Goal: Task Accomplishment & Management: Use online tool/utility

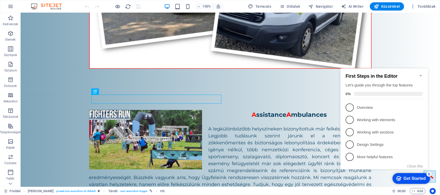
scroll to position [537, 0]
click div "checkmark Get Started 5 First Steps in the Editor Let's guide you through the t…"
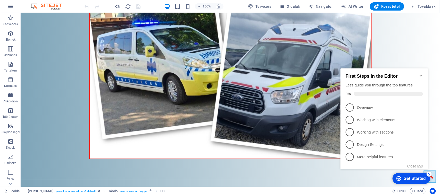
scroll to position [232, 0]
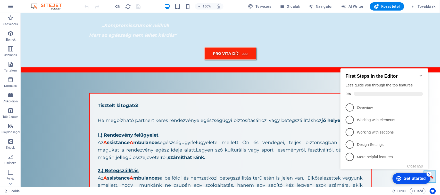
click at [421, 74] on icon "Minimize checklist" at bounding box center [421, 75] width 4 height 4
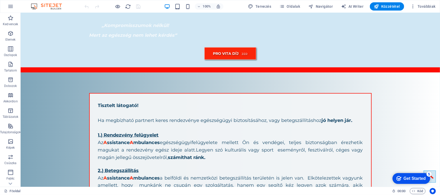
click div "checkmark Get Started 5 First Steps in the Editor Let's guide you through the t…"
click at [427, 176] on div "5" at bounding box center [428, 174] width 5 height 5
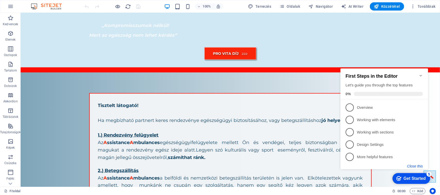
click at [418, 166] on button "Close this" at bounding box center [415, 166] width 16 height 4
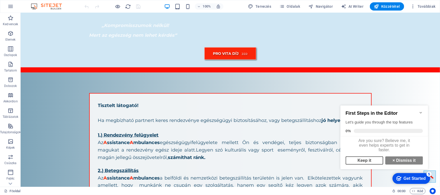
click at [378, 164] on link "Keep it" at bounding box center [364, 160] width 38 height 8
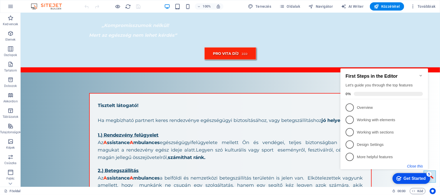
click at [414, 166] on button "Close this" at bounding box center [415, 166] width 16 height 4
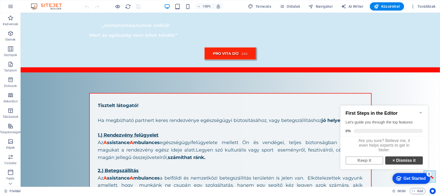
click at [392, 163] on strong "×" at bounding box center [393, 160] width 2 height 4
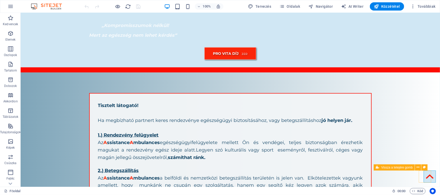
click at [424, 182] on figure at bounding box center [430, 177] width 12 height 12
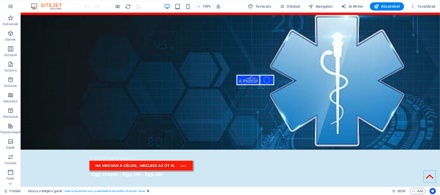
scroll to position [0, 0]
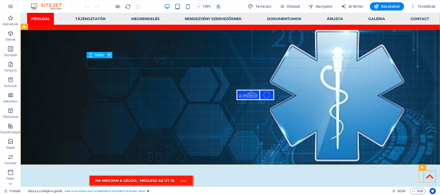
click at [110, 56] on icon at bounding box center [109, 54] width 3 height 5
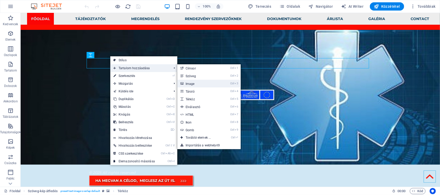
click at [199, 82] on link "Ctrl 3 Image" at bounding box center [199, 84] width 44 height 8
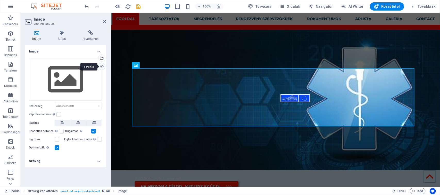
click at [100, 65] on div "Feltöltés" at bounding box center [101, 67] width 8 height 8
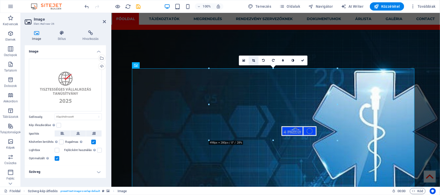
click at [255, 62] on link at bounding box center [254, 61] width 10 height 10
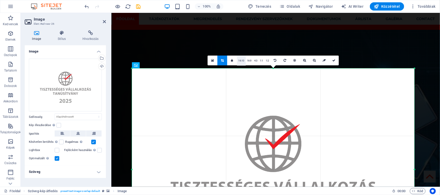
click at [243, 61] on link "16:10" at bounding box center [241, 61] width 9 height 10
click at [247, 61] on link "16:9" at bounding box center [249, 61] width 7 height 10
click at [261, 60] on link "1:1" at bounding box center [262, 61] width 6 height 10
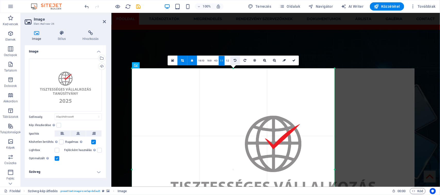
click at [234, 59] on icon at bounding box center [235, 60] width 3 height 3
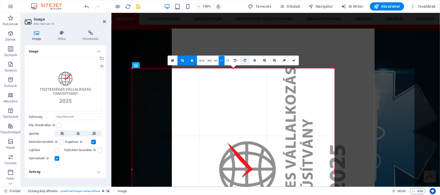
click at [244, 60] on icon at bounding box center [245, 60] width 3 height 3
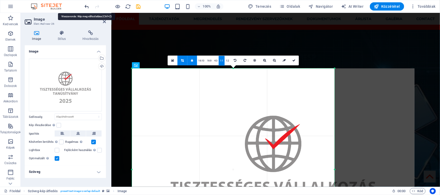
click at [87, 7] on icon "undo" at bounding box center [87, 7] width 6 height 6
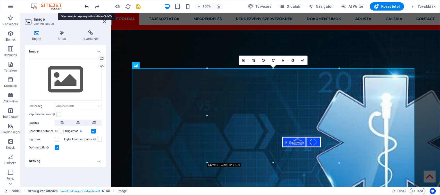
click at [88, 8] on icon "undo" at bounding box center [87, 7] width 6 height 6
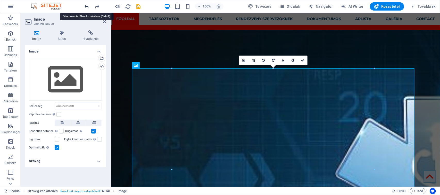
click at [88, 8] on icon "undo" at bounding box center [87, 7] width 6 height 6
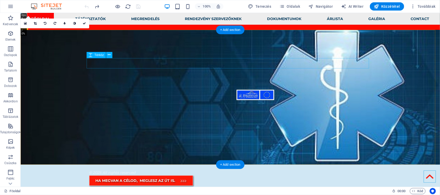
click at [287, 193] on div at bounding box center [230, 198] width 283 height 10
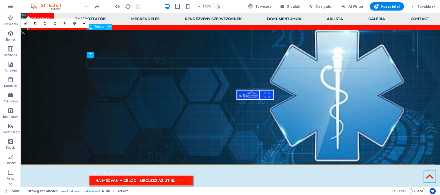
click at [110, 28] on icon at bounding box center [109, 26] width 3 height 5
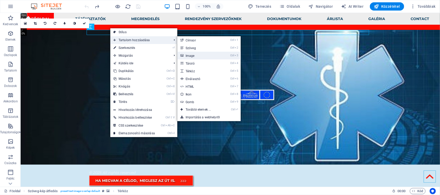
click at [182, 53] on icon at bounding box center [181, 56] width 3 height 8
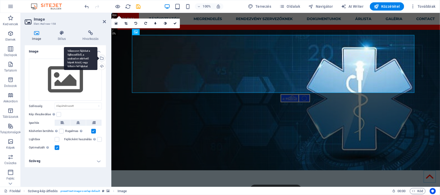
click at [101, 58] on div "Válasszon fájlokat a fájlkezelőből, a szabadon elérhető képek közül, vagy tölts…" at bounding box center [101, 59] width 8 height 8
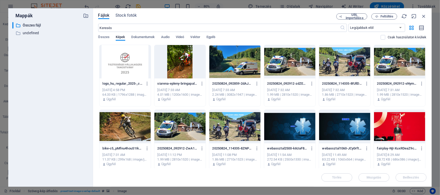
click at [112, 62] on div at bounding box center [124, 62] width 51 height 34
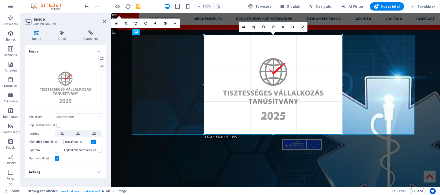
drag, startPoint x: 414, startPoint y: 34, endPoint x: 221, endPoint y: 138, distance: 219.6
type input "537"
select select "px"
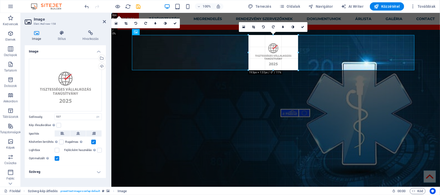
drag, startPoint x: 342, startPoint y: 34, endPoint x: 251, endPoint y: 106, distance: 115.4
type input "195"
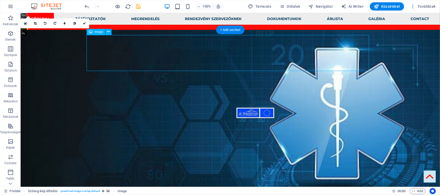
select select "px"
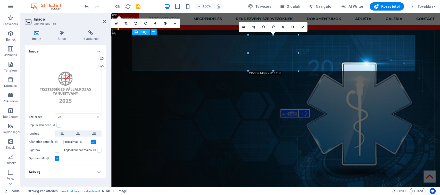
drag, startPoint x: 408, startPoint y: 49, endPoint x: 291, endPoint y: 42, distance: 117.0
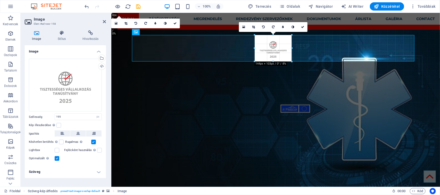
drag, startPoint x: 297, startPoint y: 36, endPoint x: 283, endPoint y: 51, distance: 20.8
type input "144"
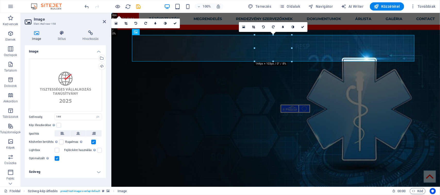
click at [299, 70] on figure at bounding box center [275, 111] width 329 height 162
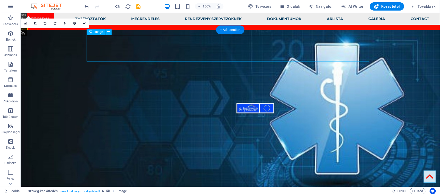
select select "px"
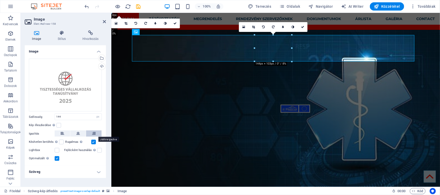
click at [91, 134] on button at bounding box center [93, 134] width 15 height 6
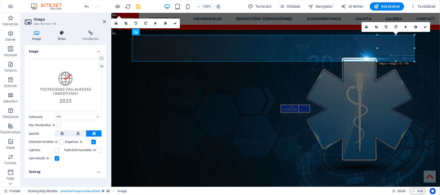
click at [60, 40] on h4 "Stílus" at bounding box center [63, 35] width 25 height 11
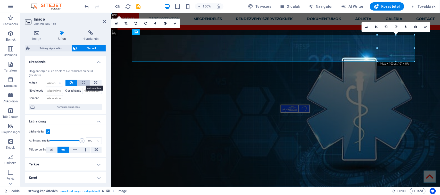
click at [83, 82] on icon at bounding box center [84, 83] width 4 height 6
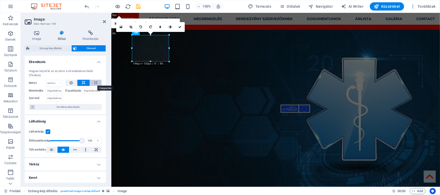
click at [92, 82] on button at bounding box center [96, 83] width 12 height 6
type input "100"
select select "%"
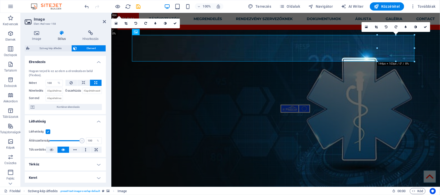
click at [76, 89] on label "Összehúzás" at bounding box center [73, 91] width 17 height 6
click at [82, 89] on input "Összehúzás" at bounding box center [92, 91] width 20 height 6
drag, startPoint x: 78, startPoint y: 106, endPoint x: 23, endPoint y: 37, distance: 88.8
click at [78, 106] on span "Konténer elrendezés" at bounding box center [68, 107] width 64 height 6
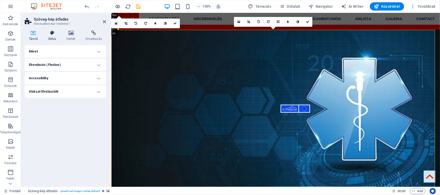
click at [53, 38] on h4 "Stílus" at bounding box center [53, 35] width 18 height 11
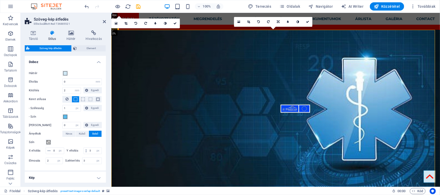
click at [102, 21] on h2 "Szöveg-kép átfedés" at bounding box center [70, 19] width 72 height 5
click at [104, 21] on icon at bounding box center [104, 22] width 3 height 4
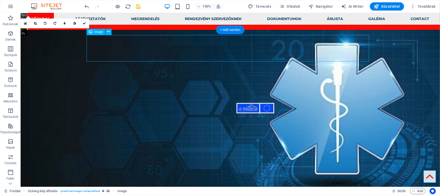
select select "%"
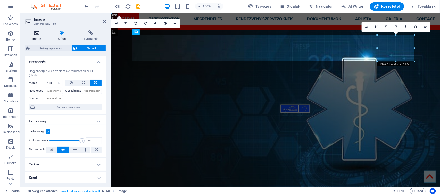
click at [38, 37] on h4 "Image" at bounding box center [38, 35] width 26 height 11
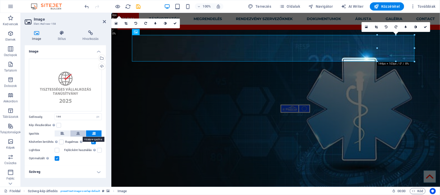
click at [79, 134] on icon at bounding box center [78, 134] width 4 height 6
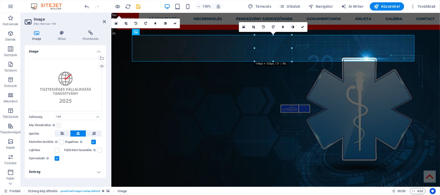
click at [59, 124] on label at bounding box center [58, 125] width 5 height 5
click at [0, 0] on input "Kép illeszkedése Automatikusan igazítja a képet egy fix szélességhez és magassá…" at bounding box center [0, 0] width 0 height 0
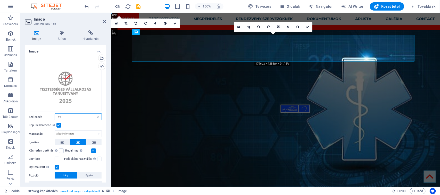
click at [77, 118] on input "144" at bounding box center [78, 117] width 47 height 6
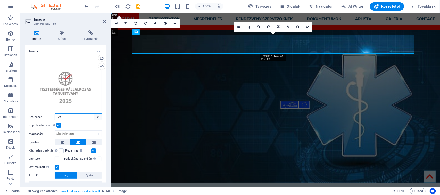
type input "100"
click at [96, 117] on select "Alapértelmezett automatikus px rem % em vh vw" at bounding box center [97, 117] width 7 height 6
select select "auto"
click at [94, 114] on select "Alapértelmezett automatikus px rem % em vh vw" at bounding box center [97, 117] width 7 height 6
select select "DISABLED_OPTION_VALUE"
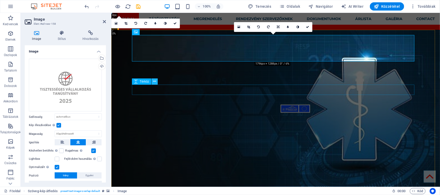
click at [155, 83] on icon at bounding box center [154, 81] width 3 height 5
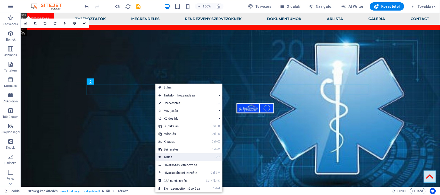
click at [168, 156] on link "⌦ Törlés" at bounding box center [179, 158] width 48 height 8
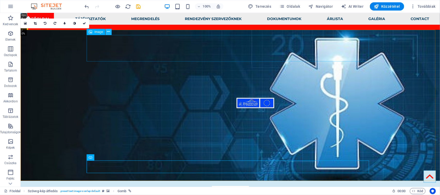
click at [107, 32] on icon at bounding box center [108, 31] width 3 height 5
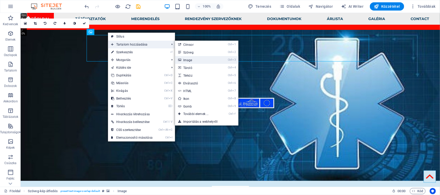
click at [182, 59] on link "Ctrl 3 Image" at bounding box center [197, 60] width 44 height 8
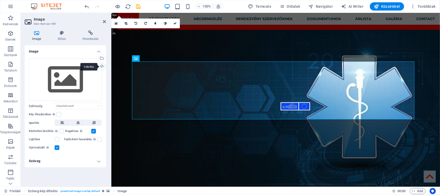
click at [101, 66] on div "Feltöltés" at bounding box center [101, 67] width 8 height 8
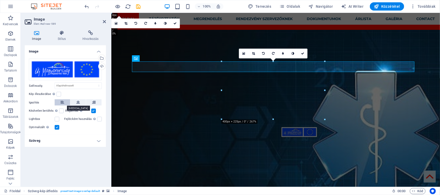
click at [66, 104] on button at bounding box center [62, 102] width 15 height 6
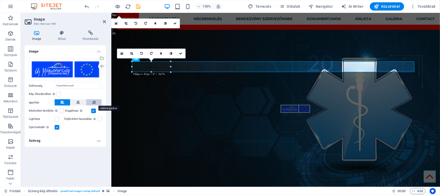
click at [97, 101] on button at bounding box center [93, 102] width 15 height 6
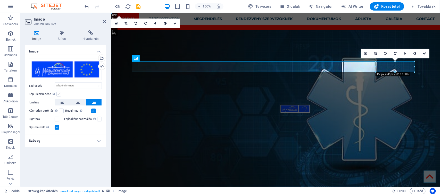
click at [56, 94] on label at bounding box center [58, 94] width 5 height 5
click at [0, 0] on input "Kép illeszkedése Automatikusan igazítja a képet egy fix szélességhez és magassá…" at bounding box center [0, 0] width 0 height 0
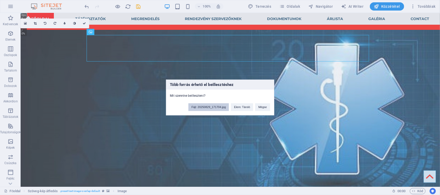
click at [222, 107] on button "Fájl: 20250829_171704.jpg" at bounding box center [208, 108] width 40 height 8
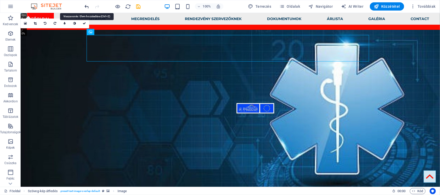
click at [87, 7] on icon "undo" at bounding box center [87, 7] width 6 height 6
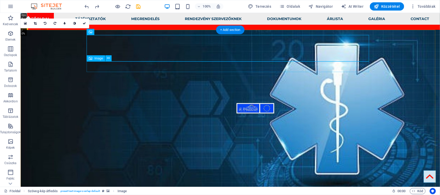
drag, startPoint x: 332, startPoint y: 66, endPoint x: 334, endPoint y: 58, distance: 7.8
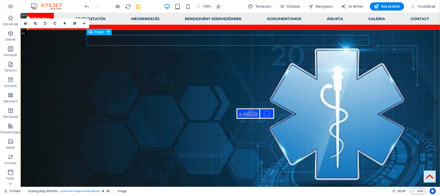
click at [107, 32] on icon at bounding box center [108, 31] width 3 height 5
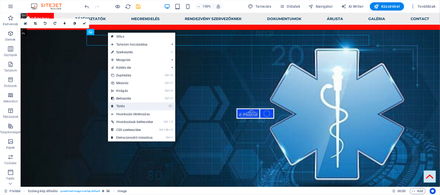
click at [121, 105] on link "⌦ Törlés" at bounding box center [132, 107] width 48 height 8
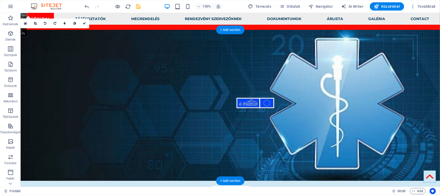
click at [402, 145] on figure at bounding box center [229, 105] width 419 height 151
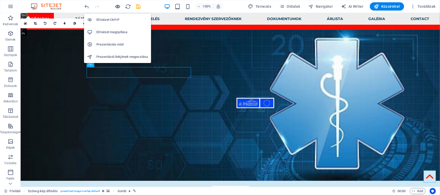
click at [117, 5] on icon "button" at bounding box center [118, 7] width 6 height 6
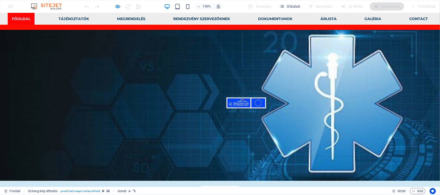
click at [321, 17] on link "Árlista" at bounding box center [328, 19] width 24 height 12
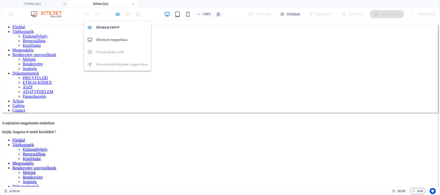
click at [117, 15] on icon "button" at bounding box center [118, 14] width 6 height 6
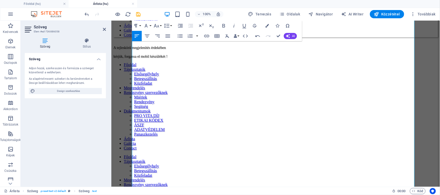
scroll to position [89, 0]
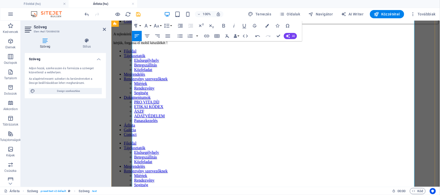
drag, startPoint x: 132, startPoint y: 71, endPoint x: 370, endPoint y: 93, distance: 239.7
copy div "[GEOGRAPHIC_DATA] területén kívüli vármegyék esetében, km díj kerül felszámítás…"
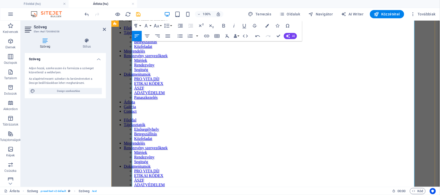
scroll to position [113, 0]
drag, startPoint x: 132, startPoint y: 160, endPoint x: 370, endPoint y: 159, distance: 238.7
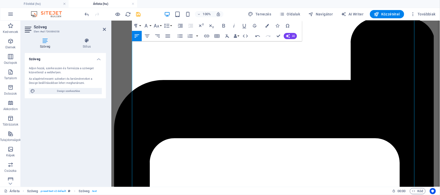
scroll to position [306, 0]
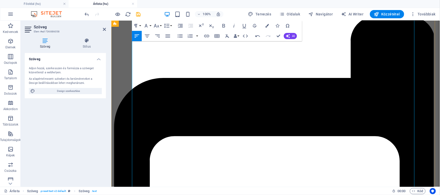
click at [256, 39] on icon "button" at bounding box center [258, 36] width 6 height 6
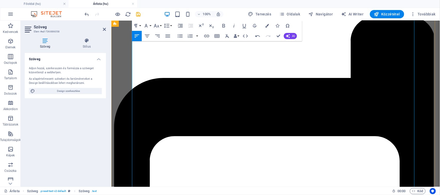
drag, startPoint x: 132, startPoint y: 84, endPoint x: 251, endPoint y: 111, distance: 121.2
copy div "[GEOGRAPHIC_DATA] területén belül 20.000 Ft-tol. [GEOGRAPHIC_DATA] kívüli várme…"
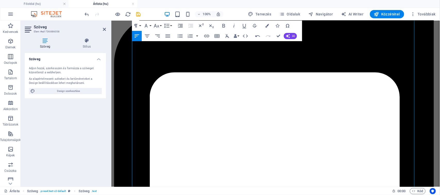
scroll to position [371, 0]
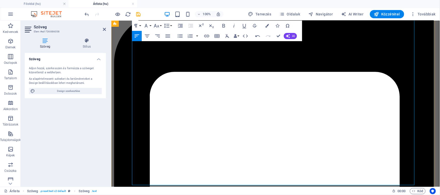
drag, startPoint x: 133, startPoint y: 101, endPoint x: 250, endPoint y: 133, distance: 121.6
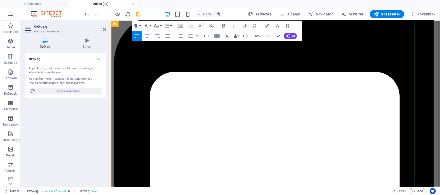
drag, startPoint x: 132, startPoint y: 100, endPoint x: 251, endPoint y: 129, distance: 122.1
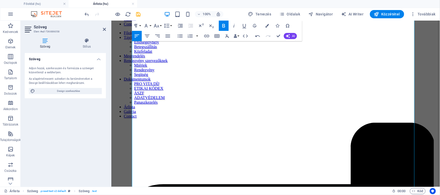
scroll to position [218, 0]
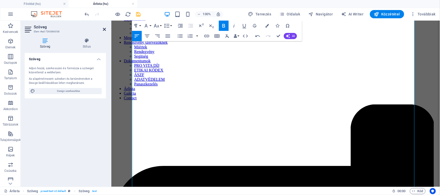
click at [105, 28] on icon at bounding box center [104, 29] width 3 height 4
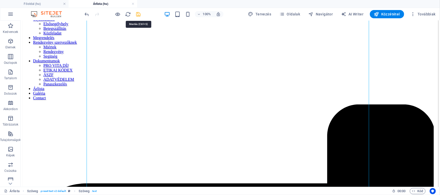
click at [138, 15] on icon "save" at bounding box center [139, 14] width 6 height 6
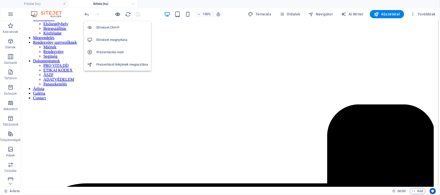
click at [118, 13] on icon "button" at bounding box center [118, 14] width 6 height 6
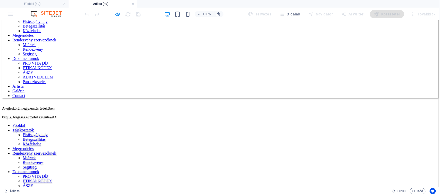
scroll to position [0, 0]
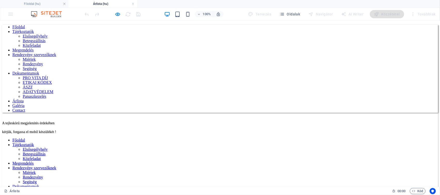
click at [24, 103] on link "Galéria" at bounding box center [18, 105] width 12 height 4
click at [201, 5] on link at bounding box center [201, 4] width 3 height 5
click at [133, 3] on link at bounding box center [132, 4] width 3 height 5
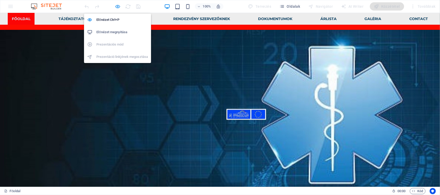
click at [119, 7] on icon "button" at bounding box center [118, 7] width 6 height 6
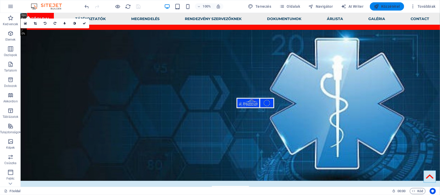
click at [387, 8] on span "Közzététel" at bounding box center [387, 6] width 26 height 5
click at [11, 10] on button "button" at bounding box center [10, 6] width 12 height 12
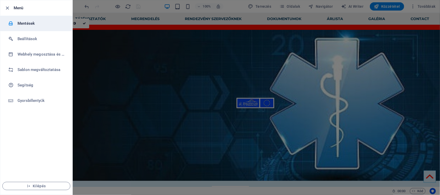
click at [20, 23] on h6 "Mentések" at bounding box center [42, 23] width 48 height 6
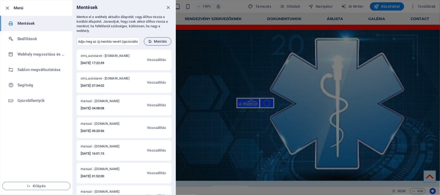
click at [153, 41] on span "Mentés" at bounding box center [157, 41] width 19 height 4
click at [168, 9] on icon "close" at bounding box center [168, 8] width 6 height 6
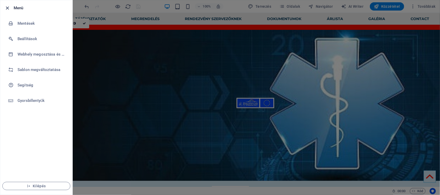
click at [9, 8] on icon "button" at bounding box center [8, 8] width 6 height 6
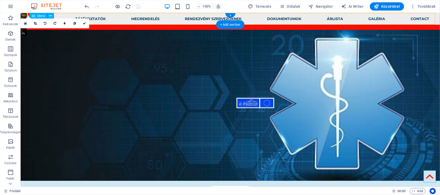
click at [352, 21] on nav "Főoldal Tájékoztatók Elsősegélyhely Betegszállitás Közfeladat Megrendelés Rende…" at bounding box center [229, 19] width 419 height 12
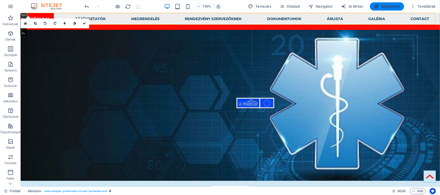
click at [376, 6] on icon "button" at bounding box center [376, 6] width 5 height 5
